Goal: Share content: Share content

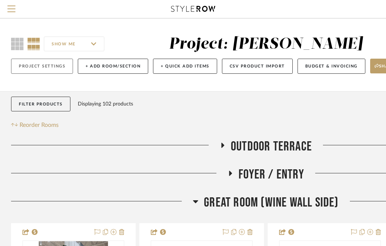
click at [54, 68] on button "Project Settings" at bounding box center [42, 66] width 62 height 15
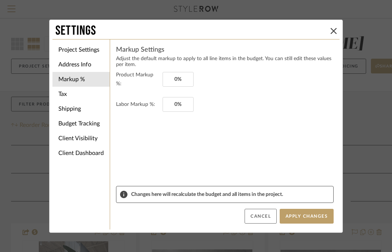
click at [262, 212] on button "Cancel" at bounding box center [260, 216] width 32 height 15
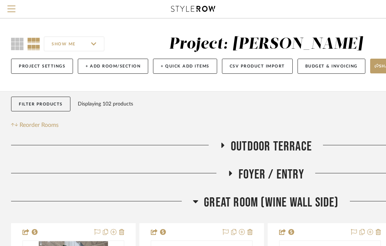
click at [187, 6] on icon at bounding box center [193, 9] width 44 height 6
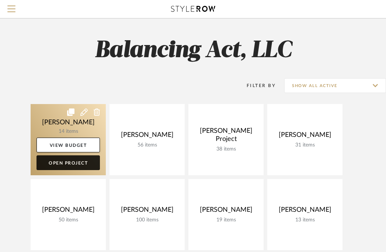
click at [78, 163] on link "Open Project" at bounding box center [68, 162] width 63 height 15
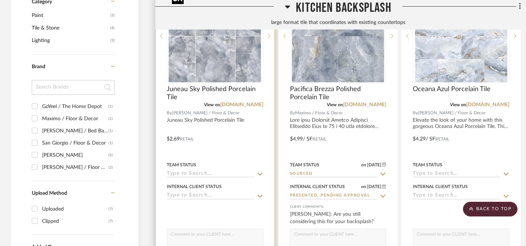
scroll to position [614, 0]
click at [260, 172] on icon at bounding box center [260, 174] width 7 height 6
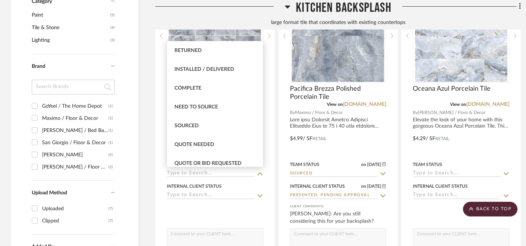
scroll to position [170, 0]
click at [220, 127] on div "Sourced" at bounding box center [215, 125] width 96 height 19
type input "[DATE]"
type input "Sourced"
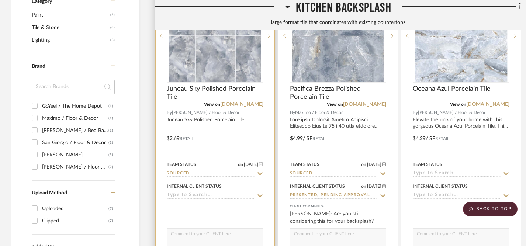
click at [261, 195] on icon at bounding box center [260, 195] width 5 height 3
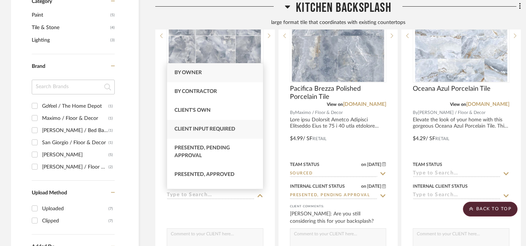
click at [247, 128] on div "Client Input Required" at bounding box center [215, 129] width 96 height 19
type input "[DATE]"
type input "Client Input Required"
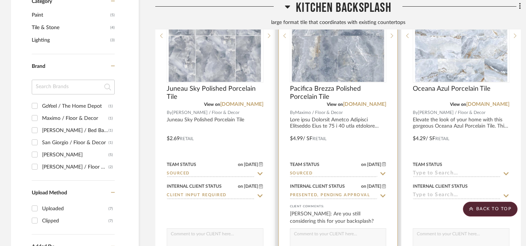
scroll to position [626, 0]
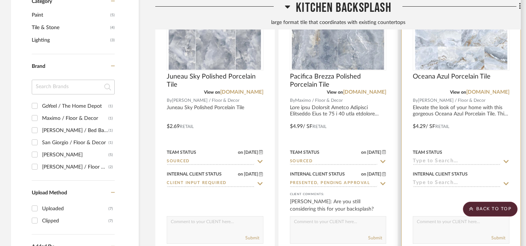
click at [506, 162] on icon at bounding box center [506, 161] width 5 height 3
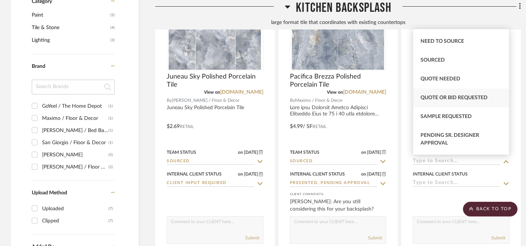
scroll to position [224, 0]
click at [468, 59] on div "Sourced" at bounding box center [461, 58] width 96 height 19
type input "[DATE]"
type input "Sourced"
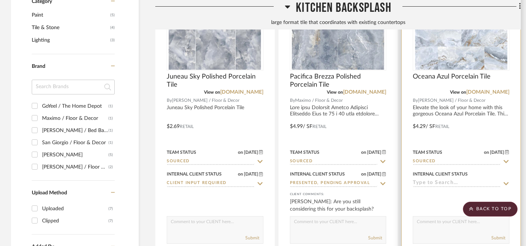
click at [508, 181] on icon at bounding box center [506, 184] width 7 height 6
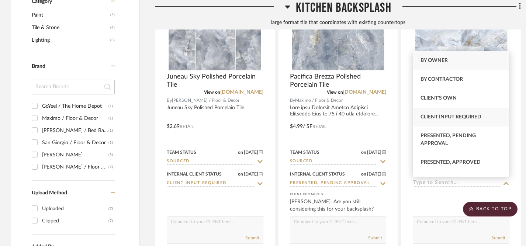
click at [481, 117] on span "Client Input Required" at bounding box center [451, 116] width 61 height 5
type input "[DATE]"
type input "Client Input Required"
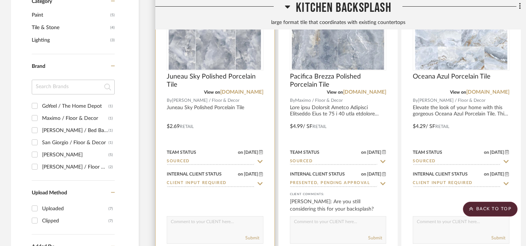
click at [229, 229] on textarea at bounding box center [215, 224] width 96 height 14
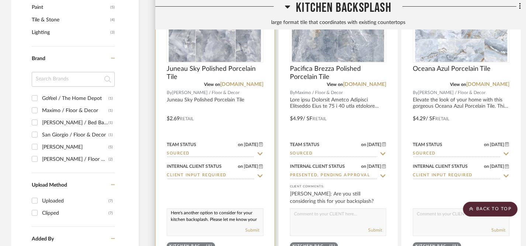
scroll to position [0, 0]
click at [171, 214] on textarea "Here's another option to consider for your kitchen backsplash. Please let me kn…" at bounding box center [215, 216] width 96 height 14
drag, startPoint x: 171, startPoint y: 214, endPoint x: 204, endPoint y: 226, distance: 34.7
click at [204, 226] on div "Here's another option to consider for your kitchen backsplash. Please let me kn…" at bounding box center [215, 223] width 97 height 28
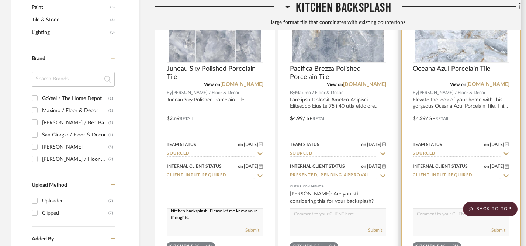
type textarea "Here's another option to consider for your kitchen backsplash. Please let me kn…"
click at [426, 216] on textarea at bounding box center [461, 216] width 96 height 14
paste textarea "Here's another option to consider for your kitchen backsplash. Please let me kn…"
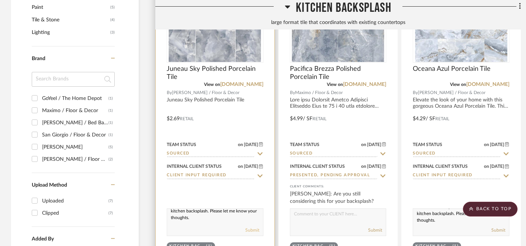
type textarea "Here's another option to consider for your kitchen backsplash. Please let me kn…"
click at [250, 229] on button "Submit" at bounding box center [252, 230] width 14 height 7
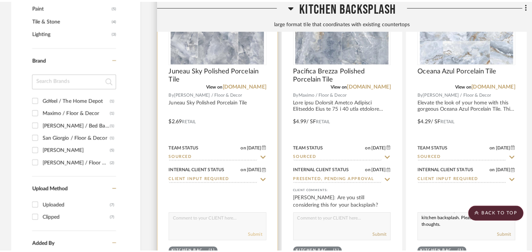
scroll to position [0, 0]
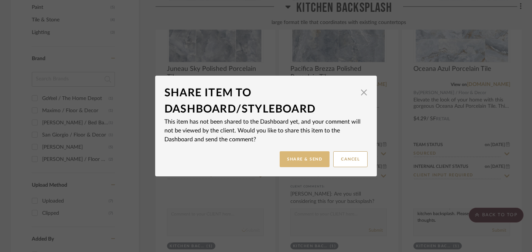
click at [302, 158] on button "Share & Send" at bounding box center [304, 159] width 50 height 16
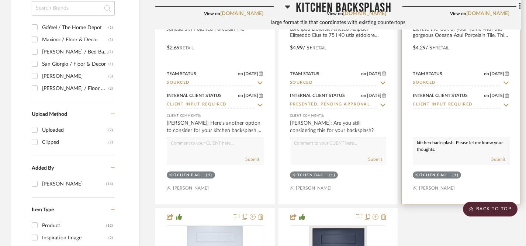
scroll to position [705, 0]
click at [497, 158] on button "Submit" at bounding box center [499, 159] width 14 height 7
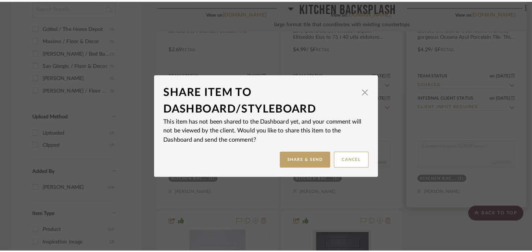
scroll to position [0, 0]
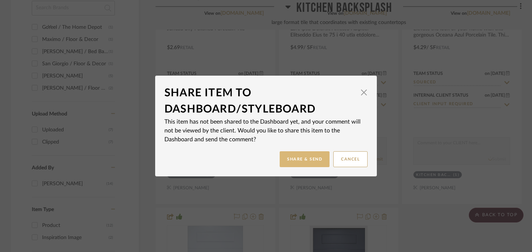
click at [307, 157] on button "Share & Send" at bounding box center [304, 159] width 50 height 16
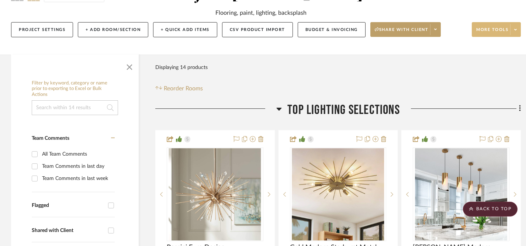
scroll to position [76, 0]
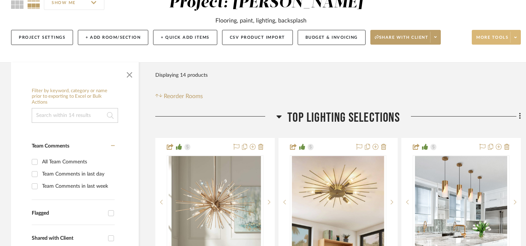
click at [502, 38] on span "More tools" at bounding box center [493, 40] width 32 height 11
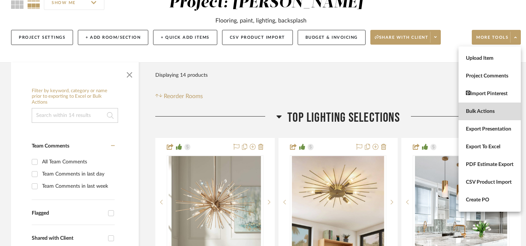
click at [484, 109] on span "Bulk Actions" at bounding box center [490, 112] width 48 height 6
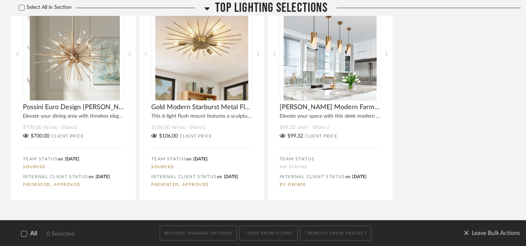
scroll to position [230, 0]
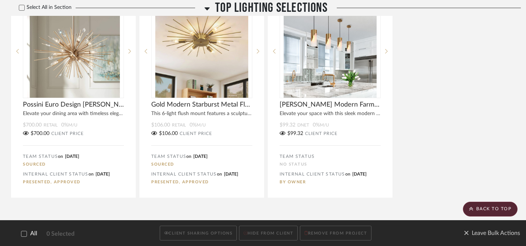
click at [26, 233] on icon at bounding box center [23, 233] width 5 height 5
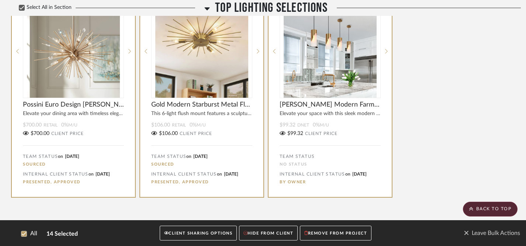
click at [206, 233] on button "CLIENT SHARING OPTIONS" at bounding box center [198, 233] width 77 height 15
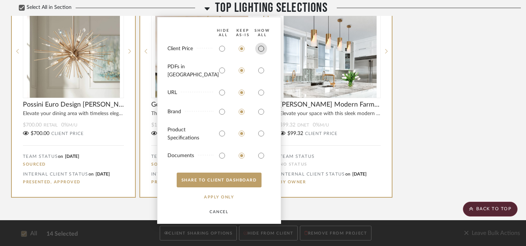
click at [262, 54] on input "radio" at bounding box center [261, 49] width 12 height 12
radio input "true"
click at [262, 73] on input "radio" at bounding box center [261, 71] width 12 height 12
radio input "true"
click at [262, 95] on input "radio" at bounding box center [261, 93] width 12 height 12
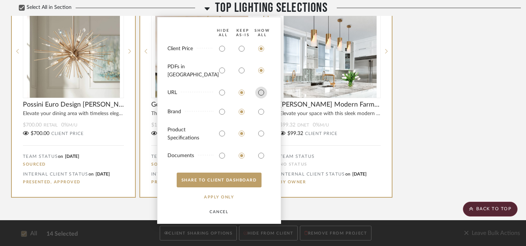
radio input "true"
click at [263, 107] on input "radio" at bounding box center [261, 112] width 12 height 12
radio input "true"
click at [262, 133] on input "radio" at bounding box center [261, 134] width 12 height 12
radio input "true"
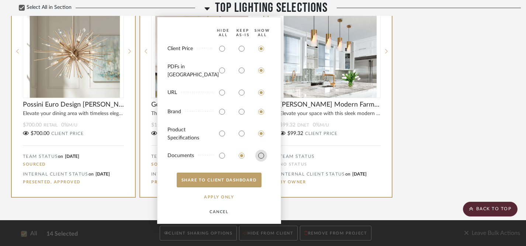
click at [260, 158] on input "radio" at bounding box center [261, 156] width 12 height 12
radio input "true"
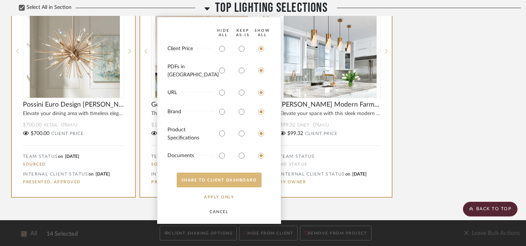
click at [227, 181] on button "SHARE TO CLIENT Dashboard" at bounding box center [219, 180] width 85 height 15
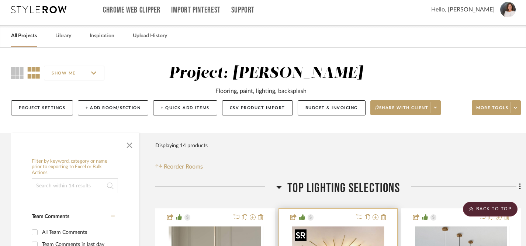
scroll to position [0, 0]
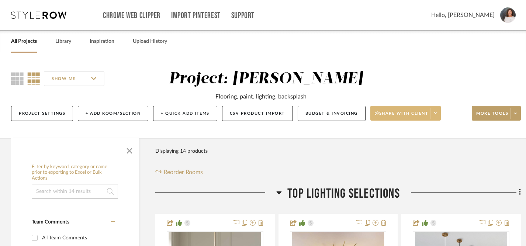
click at [437, 114] on icon at bounding box center [435, 113] width 3 height 4
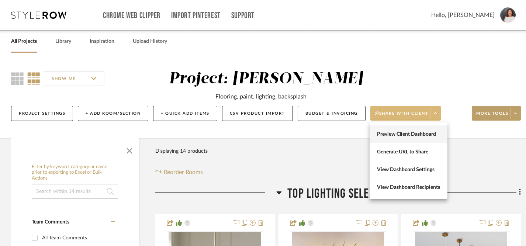
click at [424, 135] on span "Preview Client Dashboard" at bounding box center [408, 134] width 63 height 6
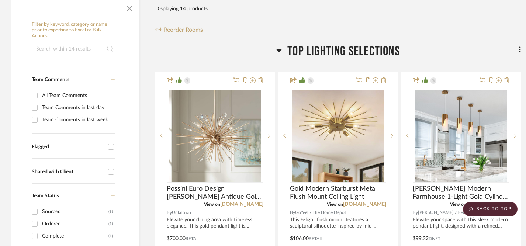
scroll to position [64, 0]
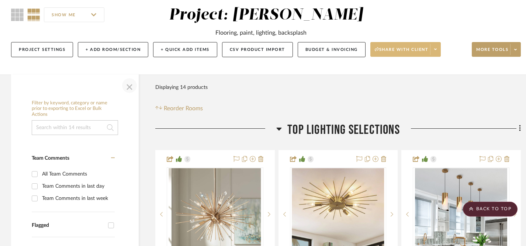
click at [130, 89] on span "button" at bounding box center [130, 86] width 18 height 18
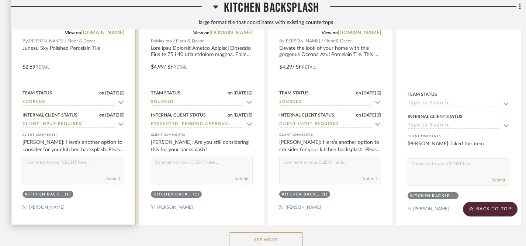
scroll to position [720, 0]
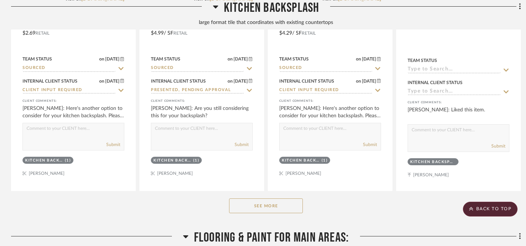
click at [265, 207] on button "See More" at bounding box center [266, 206] width 74 height 15
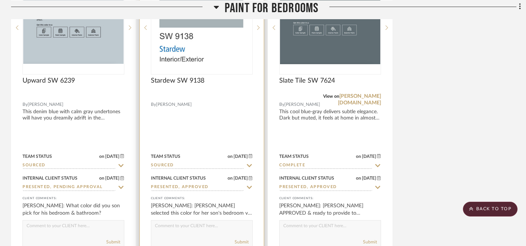
scroll to position [1717, 0]
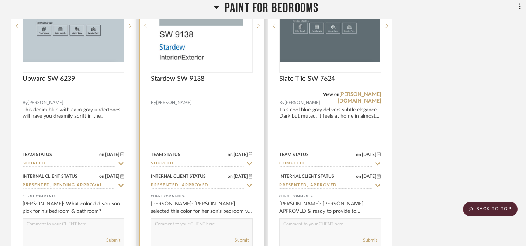
click at [248, 162] on icon at bounding box center [249, 163] width 5 height 3
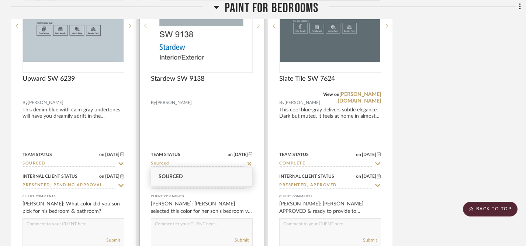
click at [249, 161] on icon at bounding box center [249, 164] width 7 height 6
type input "[DATE]"
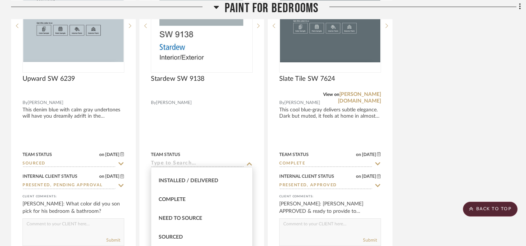
scroll to position [194, 0]
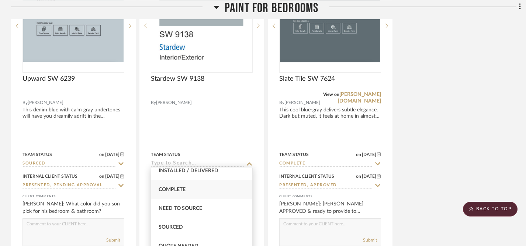
click at [180, 192] on span "Complete" at bounding box center [172, 189] width 27 height 5
type input "Complete"
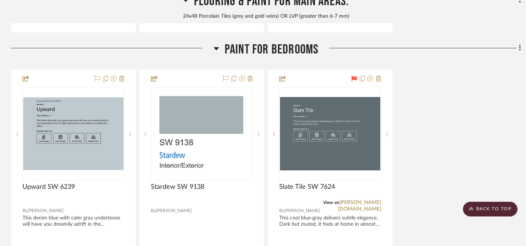
scroll to position [1608, 0]
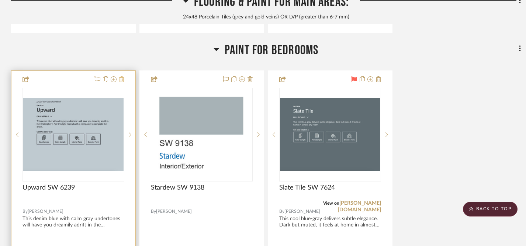
click at [121, 78] on icon at bounding box center [121, 79] width 5 height 6
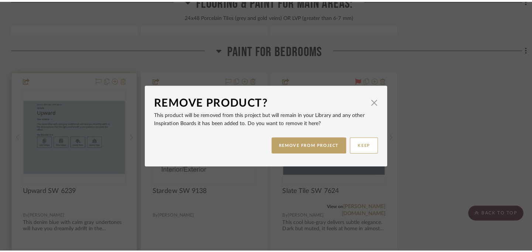
scroll to position [0, 0]
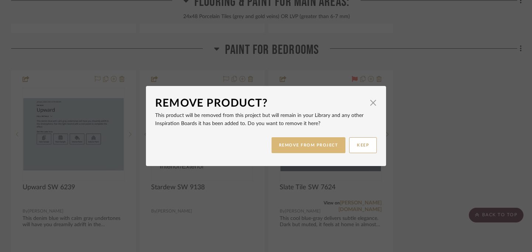
click at [317, 149] on button "REMOVE FROM PROJECT" at bounding box center [308, 145] width 74 height 16
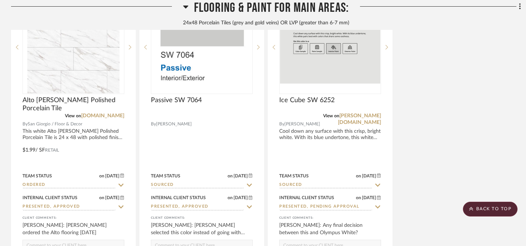
scroll to position [1340, 0]
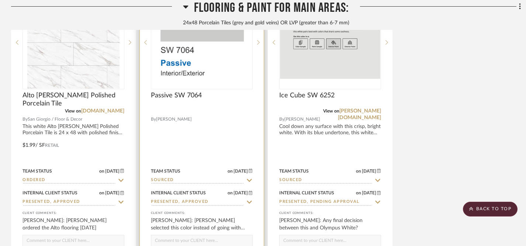
click at [250, 179] on icon at bounding box center [249, 180] width 5 height 3
click at [249, 179] on icon at bounding box center [250, 181] width 4 height 4
type input "[DATE]"
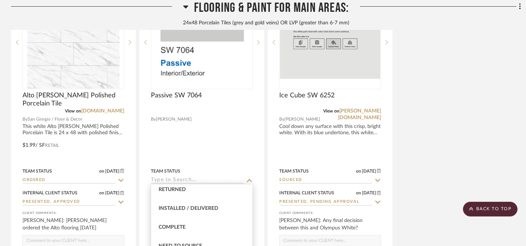
scroll to position [176, 0]
click at [175, 224] on span "Complete" at bounding box center [172, 224] width 27 height 5
type input "Complete"
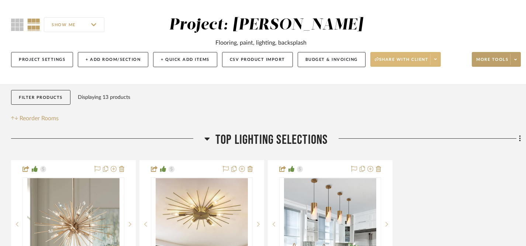
scroll to position [0, 0]
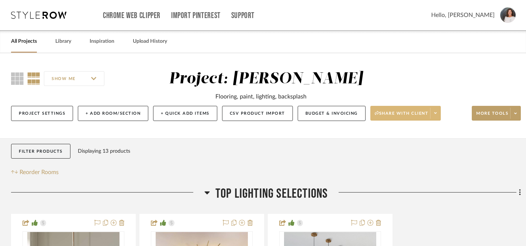
click at [415, 114] on span "Share with client" at bounding box center [402, 116] width 54 height 11
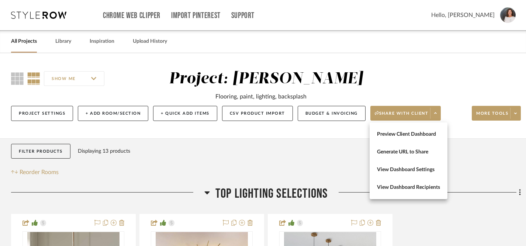
click at [39, 111] on div at bounding box center [263, 123] width 526 height 246
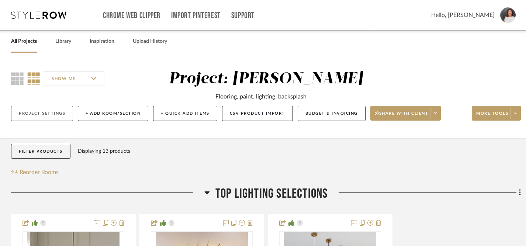
click at [41, 117] on button "Project Settings" at bounding box center [42, 113] width 62 height 15
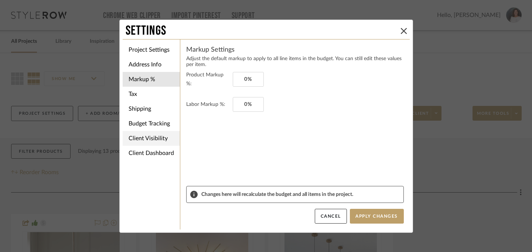
click at [148, 141] on li "Client Visibility" at bounding box center [151, 138] width 57 height 15
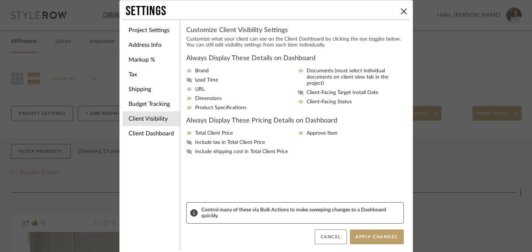
click at [338, 235] on button "Cancel" at bounding box center [331, 237] width 32 height 15
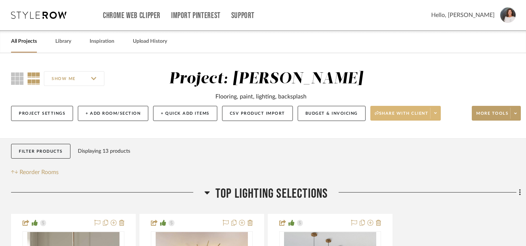
click at [414, 113] on span "Share with client" at bounding box center [402, 116] width 54 height 11
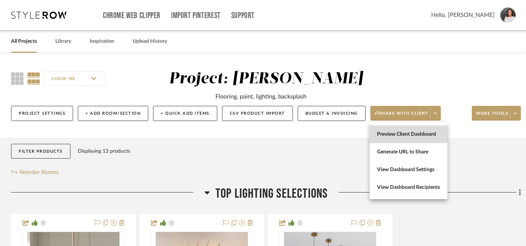
click at [408, 133] on span "Preview Client Dashboard" at bounding box center [408, 134] width 63 height 6
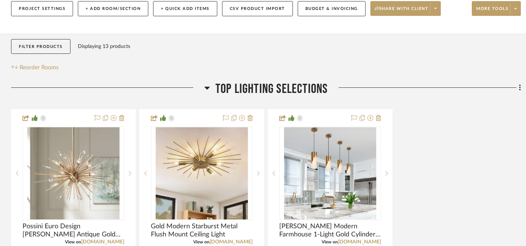
scroll to position [106, 0]
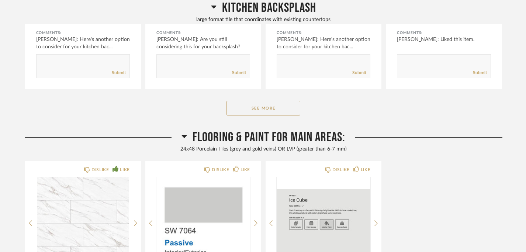
scroll to position [615, 0]
click at [276, 113] on button "See More" at bounding box center [264, 107] width 74 height 15
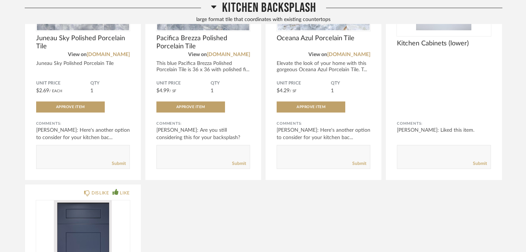
scroll to position [546, 0]
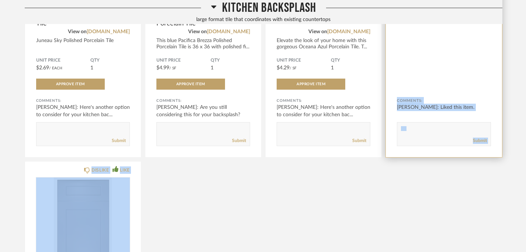
drag, startPoint x: 130, startPoint y: 199, endPoint x: 494, endPoint y: 77, distance: 384.2
click at [494, 77] on div "DISLIKE LIKE Juneau Sky Polished Porcelain Tile View on [DOMAIN_NAME] Juneau Sk…" at bounding box center [264, 144] width 478 height 491
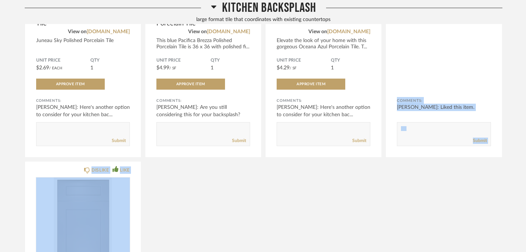
click at [427, 212] on div "DISLIKE LIKE Juneau Sky Polished Porcelain Tile View on flooranddecor.com Junea…" at bounding box center [264, 144] width 478 height 491
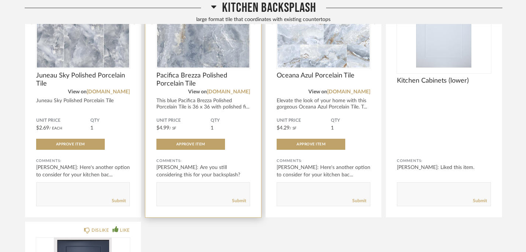
scroll to position [490, 0]
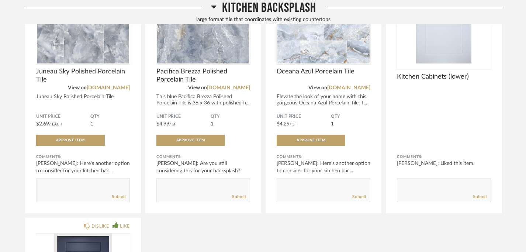
drag, startPoint x: 41, startPoint y: 230, endPoint x: 399, endPoint y: 241, distance: 358.6
click at [399, 241] on div "DISLIKE LIKE Juneau Sky Polished Porcelain Tile View on flooranddecor.com Junea…" at bounding box center [264, 200] width 478 height 491
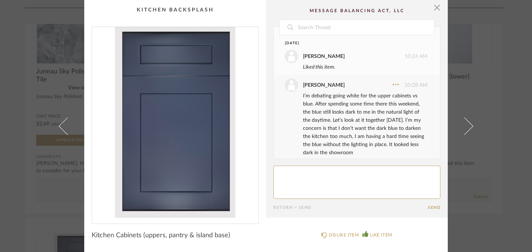
scroll to position [8, 0]
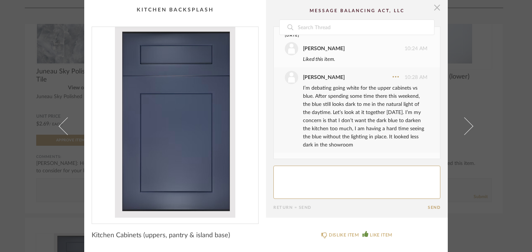
click at [436, 9] on span "button" at bounding box center [436, 7] width 15 height 15
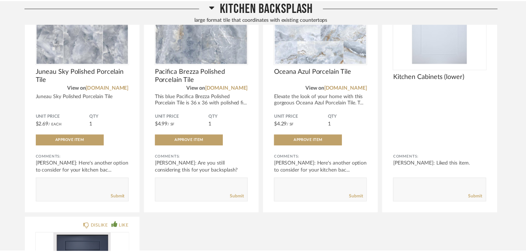
scroll to position [490, 0]
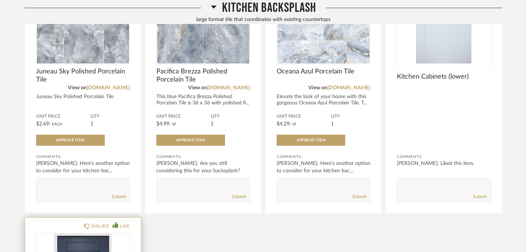
click at [37, 226] on div "DISLIKE LIKE" at bounding box center [83, 226] width 94 height 6
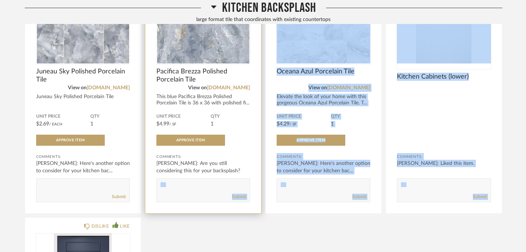
drag, startPoint x: 37, startPoint y: 226, endPoint x: 181, endPoint y: 189, distance: 149.3
click at [181, 189] on div "DISLIKE LIKE Juneau Sky Polished Porcelain Tile View on flooranddecor.com Junea…" at bounding box center [264, 200] width 478 height 491
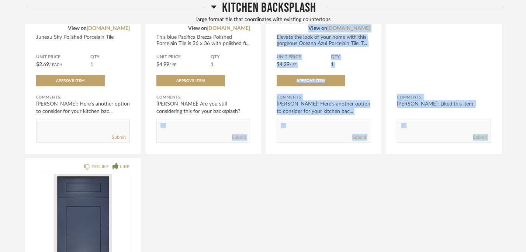
scroll to position [559, 0]
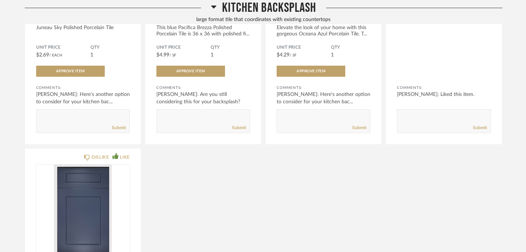
click at [183, 224] on div "DISLIKE LIKE Juneau Sky Polished Porcelain Tile View on flooranddecor.com Junea…" at bounding box center [264, 131] width 478 height 491
drag, startPoint x: 456, startPoint y: 58, endPoint x: 371, endPoint y: 238, distance: 199.2
click at [371, 238] on div "DISLIKE LIKE Juneau Sky Polished Porcelain Tile View on flooranddecor.com Junea…" at bounding box center [264, 131] width 478 height 491
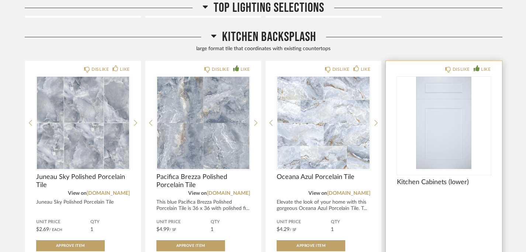
scroll to position [333, 0]
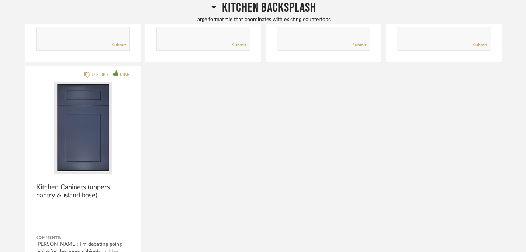
scroll to position [710, 0]
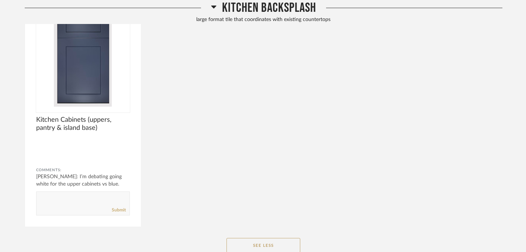
drag, startPoint x: 406, startPoint y: 118, endPoint x: 350, endPoint y: 259, distance: 151.8
